Goal: Task Accomplishment & Management: Manage account settings

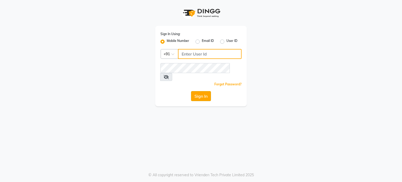
type input "9920061952"
click at [206, 91] on button "Sign In" at bounding box center [201, 96] width 20 height 10
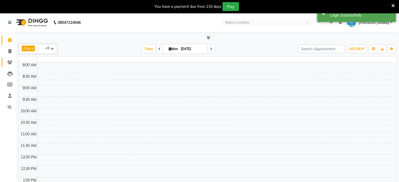
select select "en"
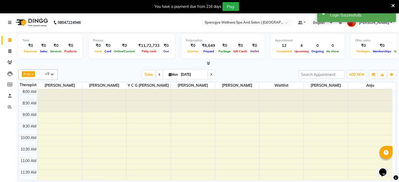
click at [9, 22] on icon at bounding box center [9, 23] width 3 height 4
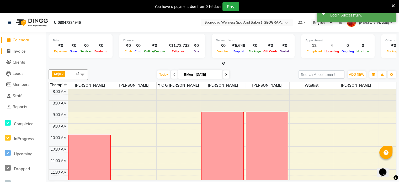
click at [20, 52] on span "Invoice" at bounding box center [19, 51] width 13 height 5
select select "service"
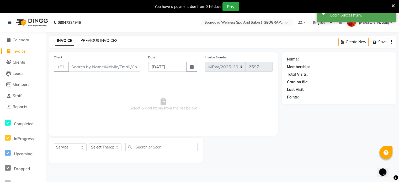
click at [92, 40] on link "PREVIOUS INVOICES" at bounding box center [98, 40] width 37 height 5
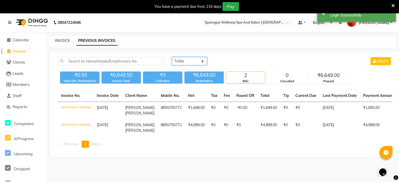
click at [180, 63] on select "[DATE] [DATE] Custom Range" at bounding box center [189, 61] width 35 height 8
click at [172, 57] on select "[DATE] [DATE] Custom Range" at bounding box center [189, 61] width 35 height 8
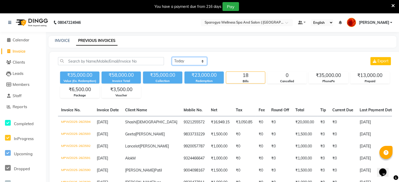
click at [191, 63] on select "[DATE] [DATE] Custom Range" at bounding box center [189, 61] width 35 height 8
select select "range"
click at [172, 57] on select "[DATE] [DATE] Custom Range" at bounding box center [189, 61] width 35 height 8
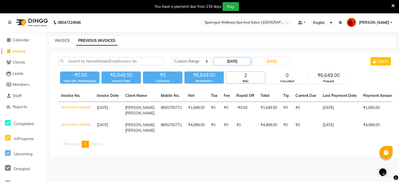
click at [243, 63] on input "[DATE]" at bounding box center [232, 61] width 37 height 7
select select "9"
select select "2025"
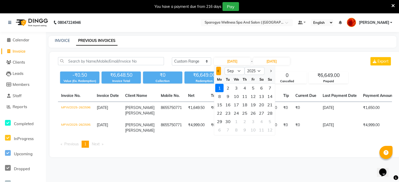
click at [219, 70] on button "Previous month" at bounding box center [218, 71] width 4 height 8
select select "8"
click at [252, 86] on div "1" at bounding box center [253, 88] width 8 height 8
type input "[DATE]"
